Goal: Connect with others: Connect with others

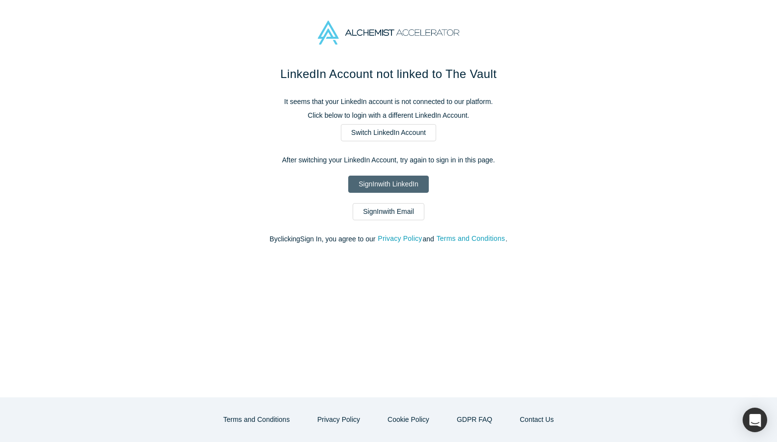
click at [401, 182] on link "Sign In with LinkedIn" at bounding box center [388, 184] width 80 height 17
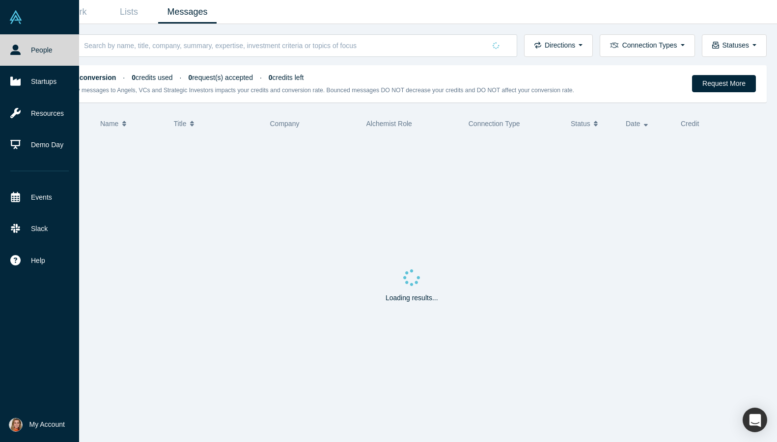
click at [15, 61] on link "People" at bounding box center [39, 49] width 79 height 31
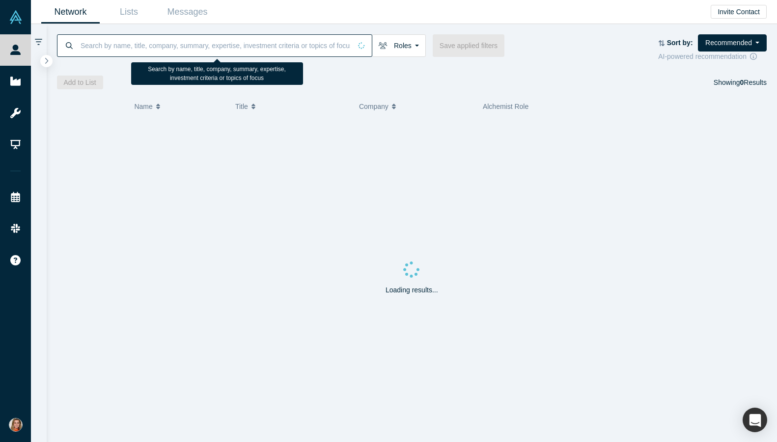
click at [129, 47] on input at bounding box center [215, 45] width 271 height 23
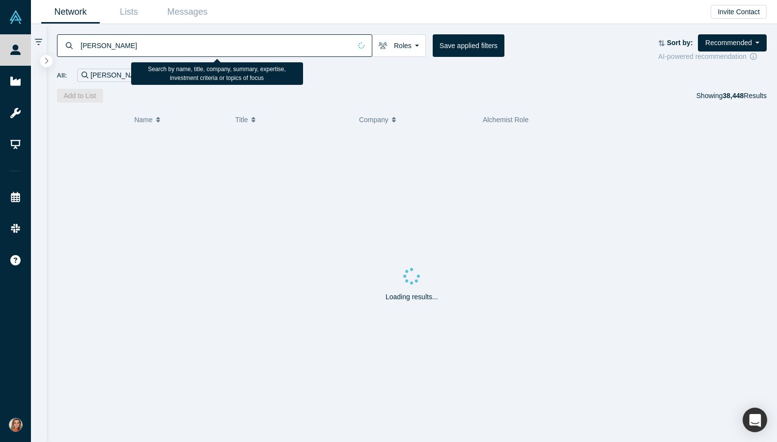
type input "[PERSON_NAME]"
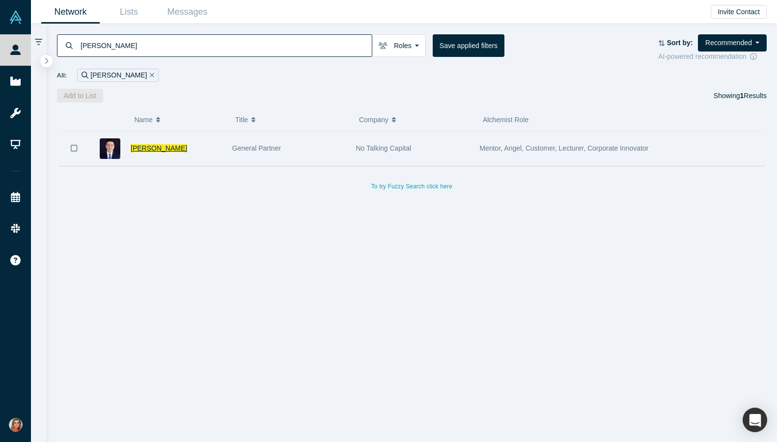
click at [155, 148] on span "Albert Ho" at bounding box center [159, 148] width 56 height 8
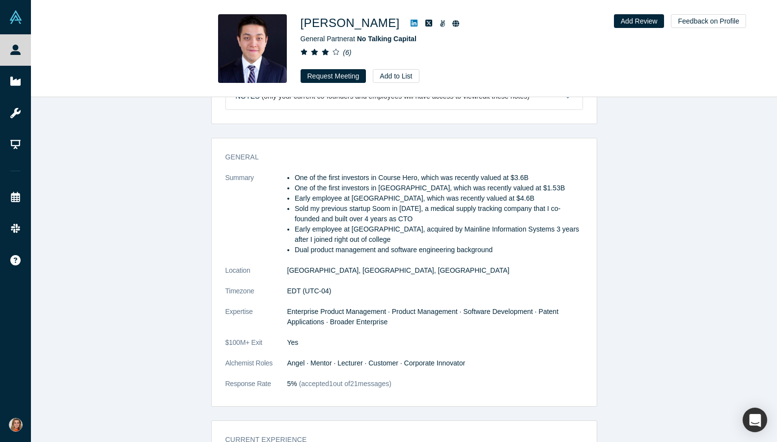
scroll to position [236, 0]
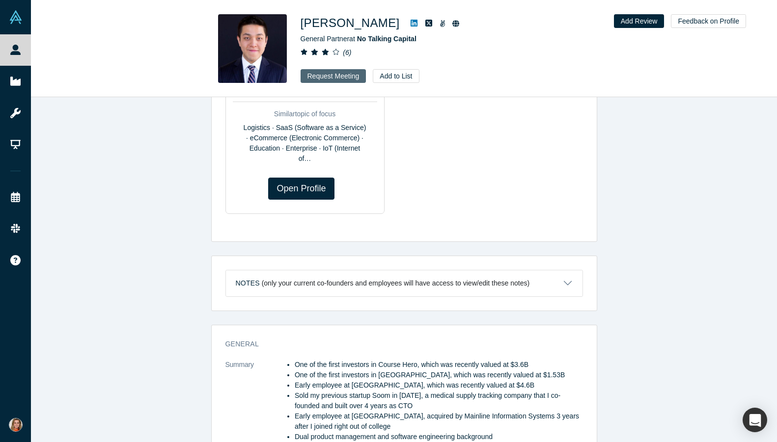
click at [340, 75] on button "Request Meeting" at bounding box center [333, 76] width 66 height 14
